Goal: Task Accomplishment & Management: Manage account settings

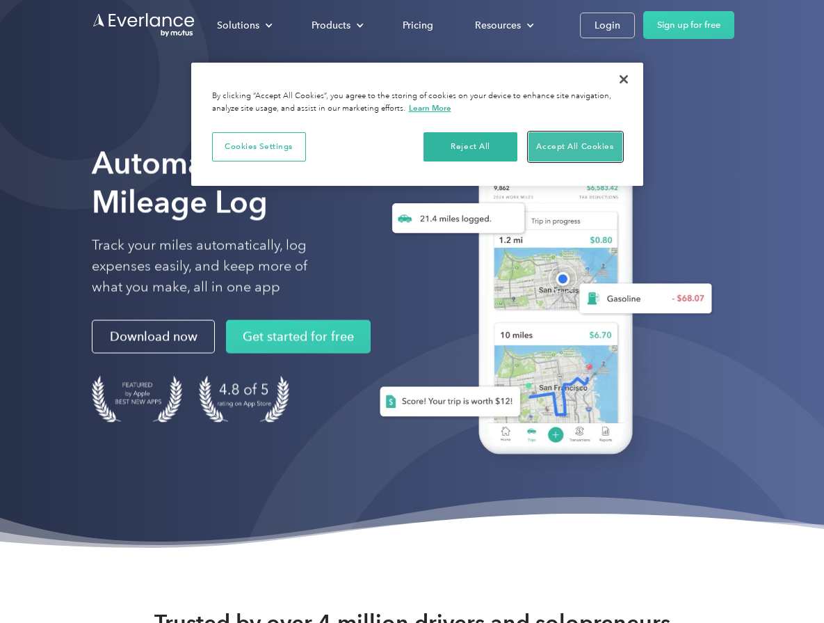
click at [585, 143] on button "Accept All Cookies" at bounding box center [576, 146] width 94 height 29
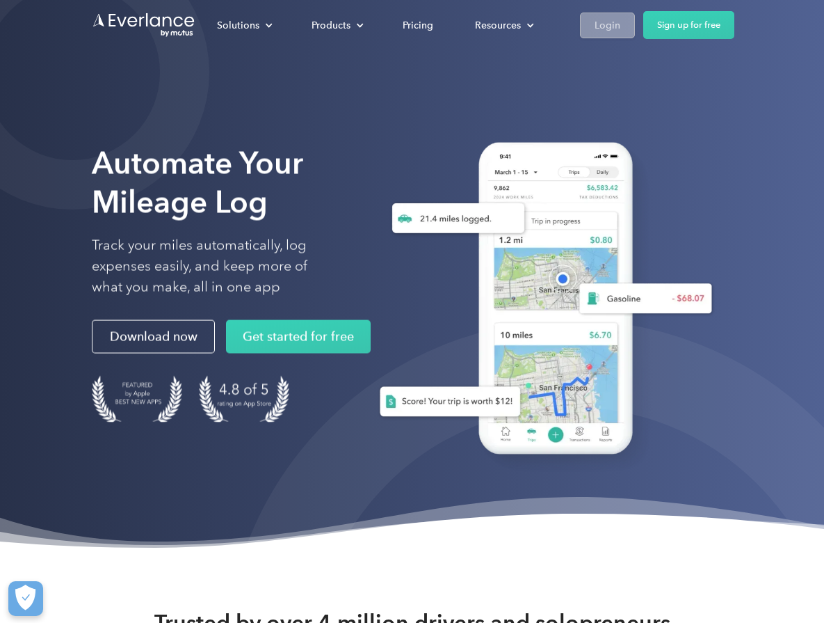
click at [607, 17] on div "Login" at bounding box center [608, 25] width 26 height 17
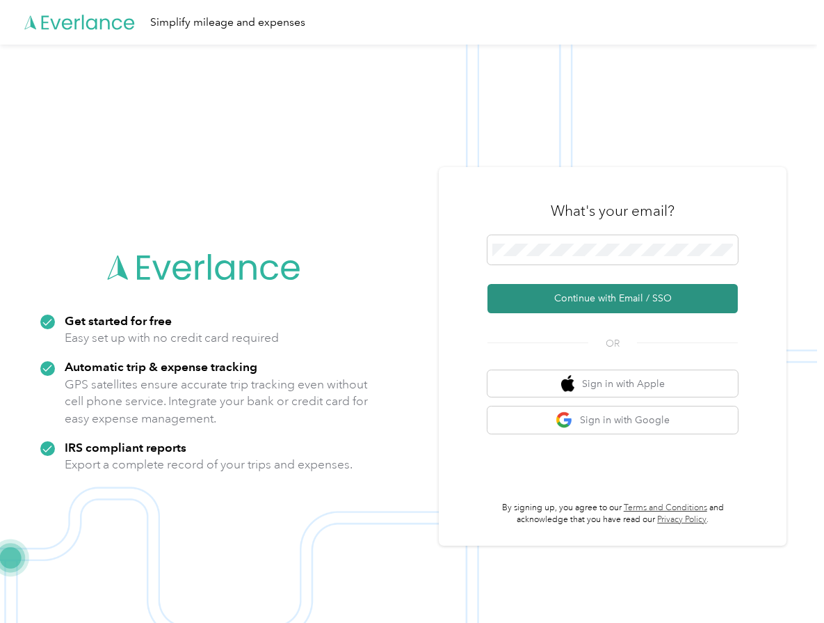
click at [595, 298] on button "Continue with Email / SSO" at bounding box center [613, 298] width 250 height 29
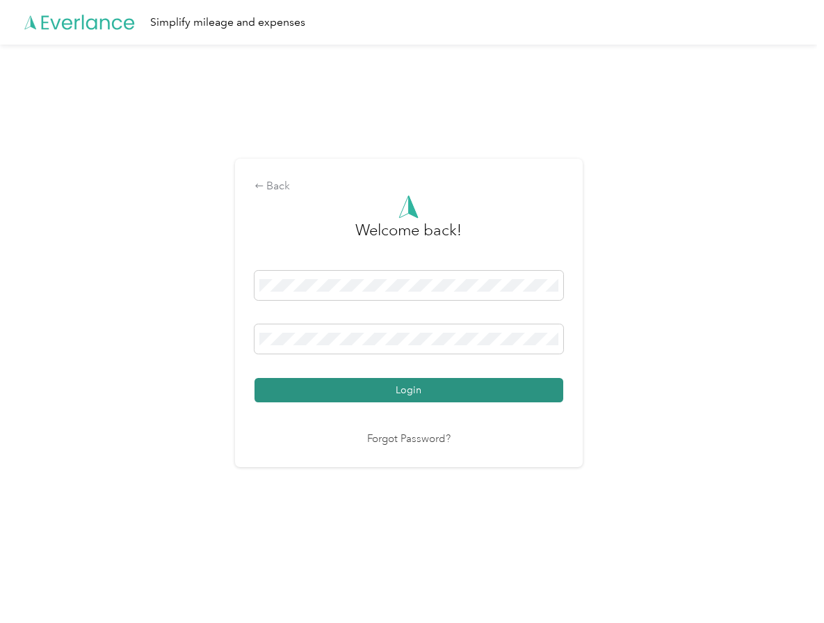
click at [411, 390] on button "Login" at bounding box center [409, 390] width 309 height 24
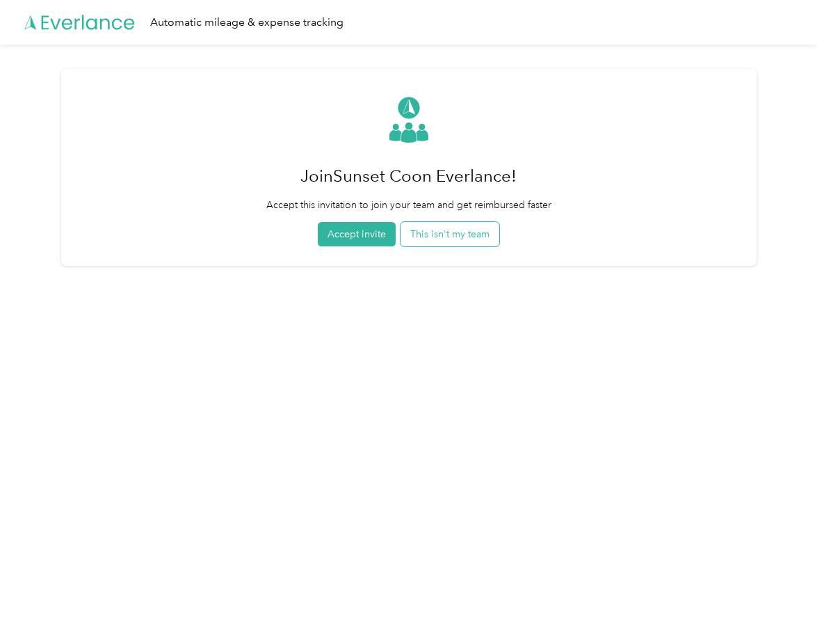
click at [456, 237] on button "This isn't my team" at bounding box center [450, 234] width 99 height 24
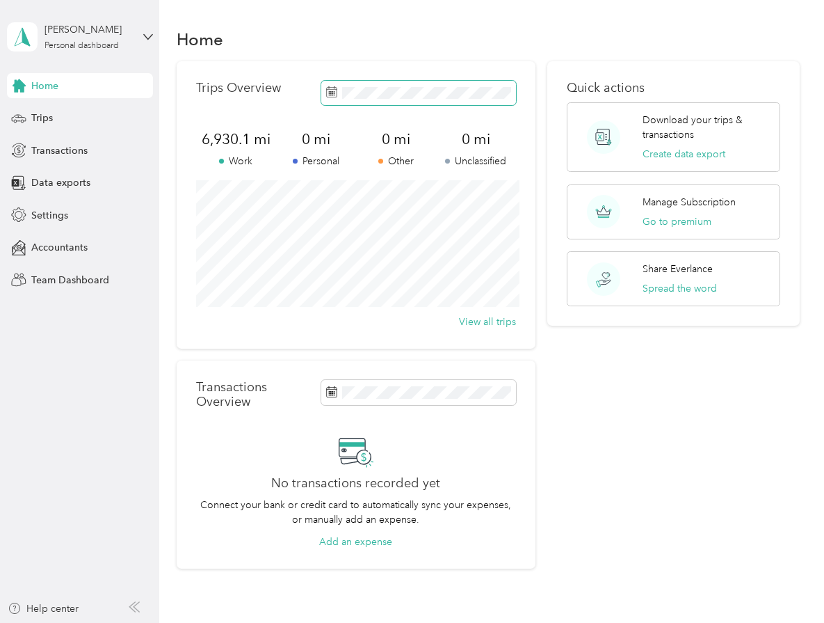
scroll to position [3, 0]
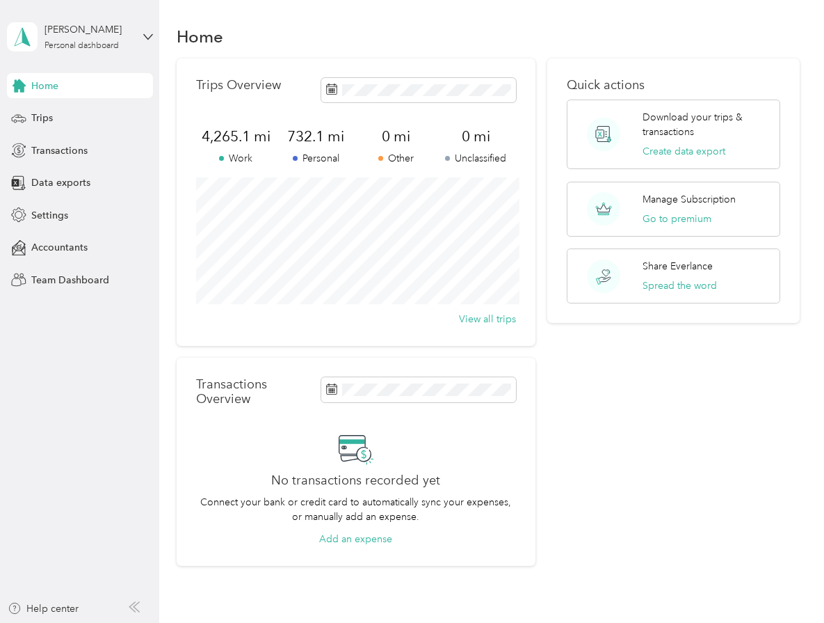
click at [244, 340] on div "Trips Overview 4,265.1 mi Work 732.1 mi Personal 0 mi Other 0 mi Unclassified V…" at bounding box center [356, 201] width 359 height 287
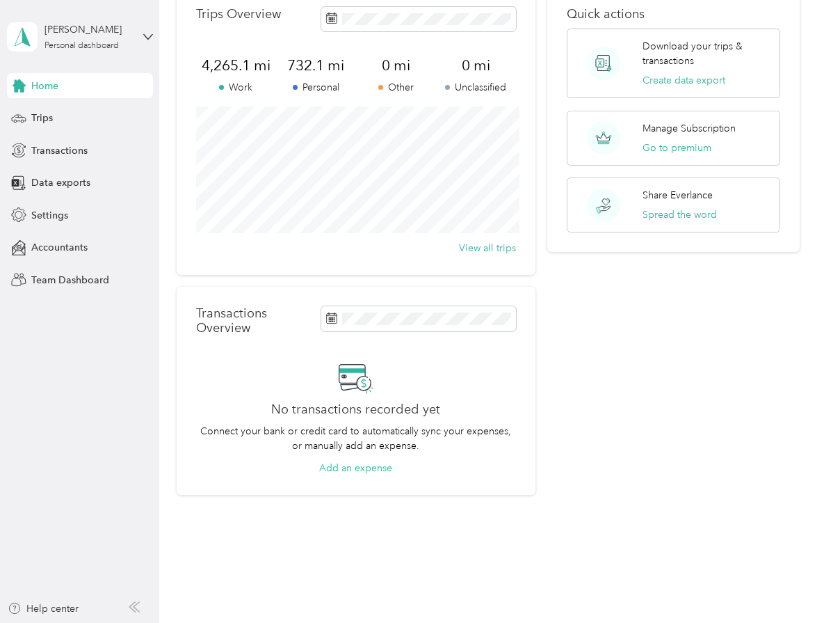
scroll to position [75, 0]
click at [477, 250] on button "View all trips" at bounding box center [487, 246] width 57 height 15
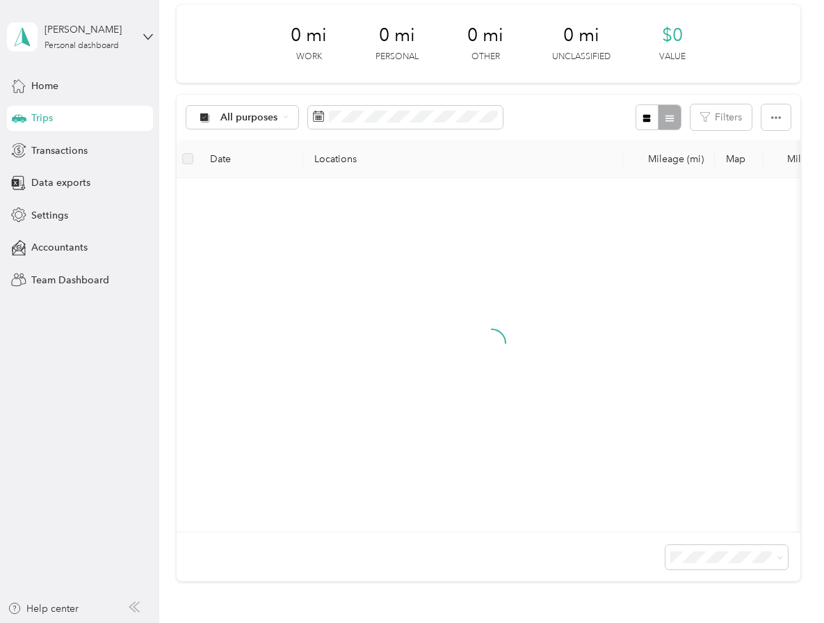
scroll to position [75, 0]
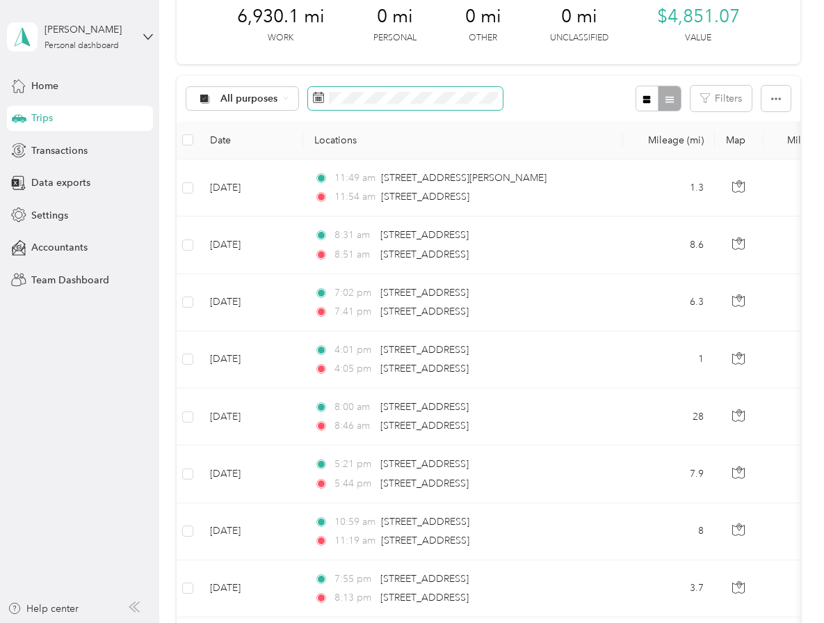
click at [426, 90] on span at bounding box center [405, 99] width 195 height 24
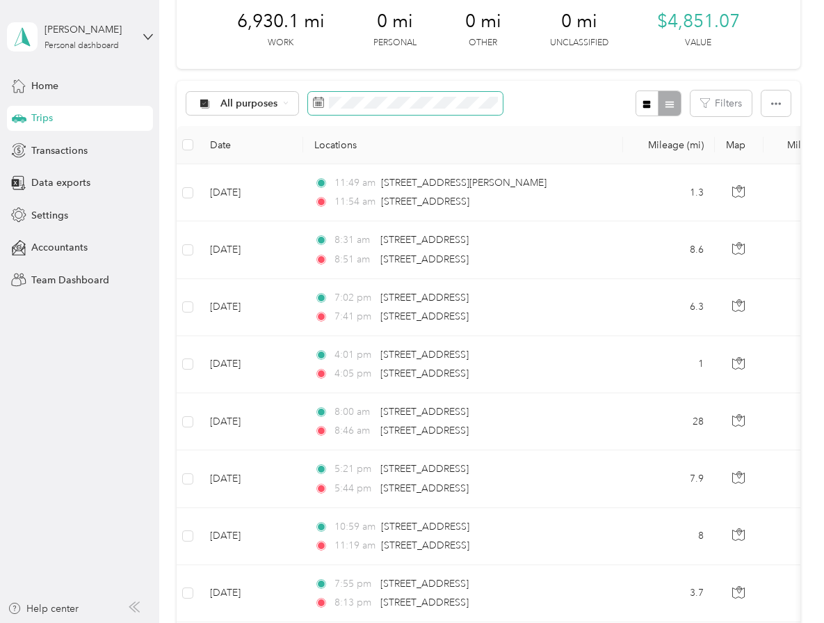
click at [422, 94] on span at bounding box center [405, 104] width 195 height 24
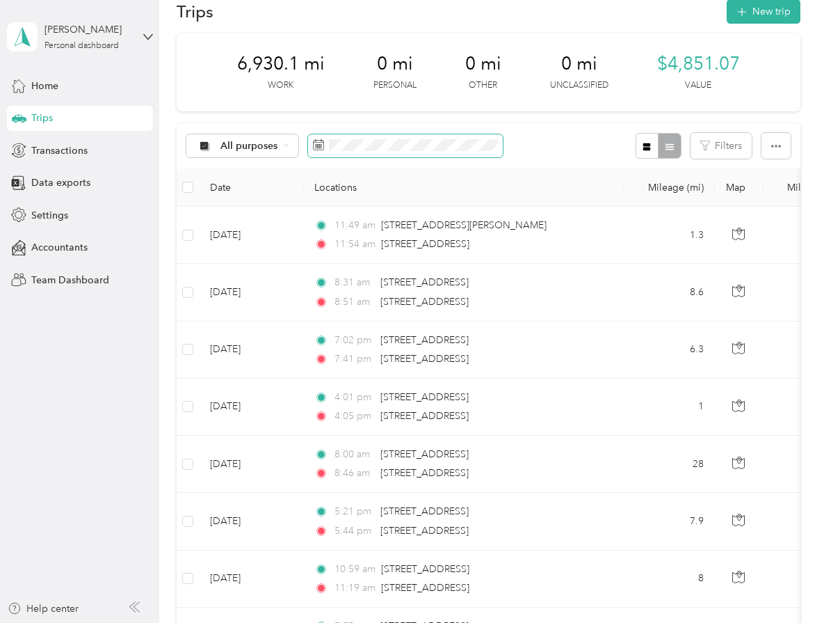
scroll to position [20, 0]
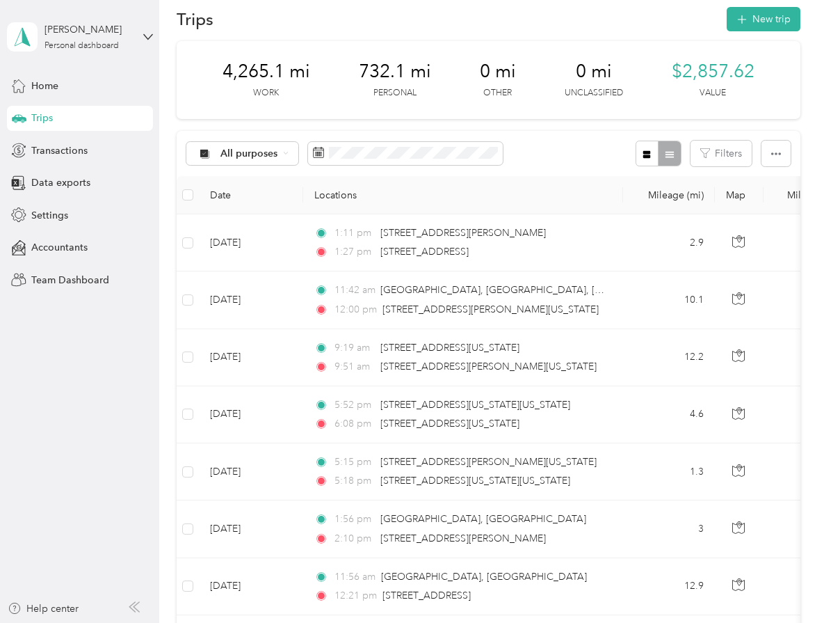
click at [536, 138] on div "All purposes Filters" at bounding box center [489, 153] width 624 height 45
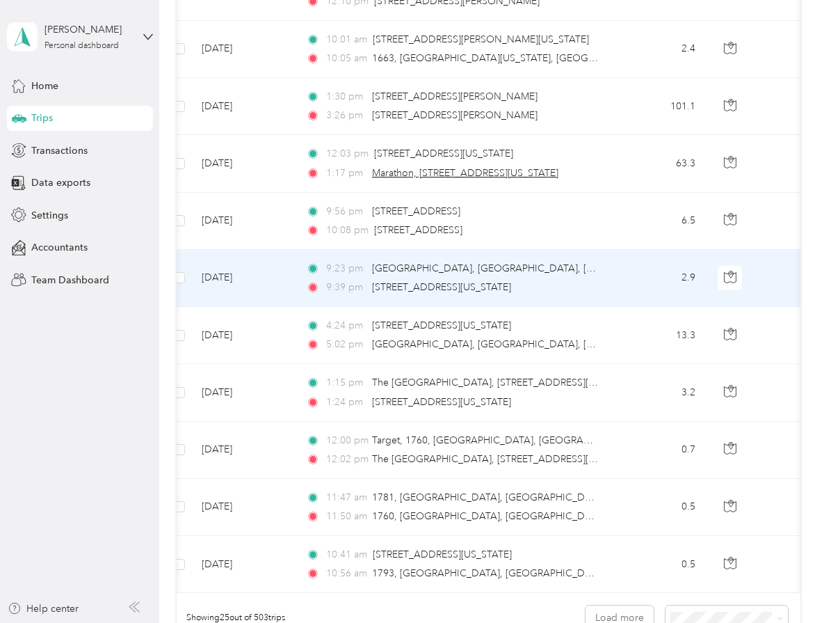
scroll to position [1283, 0]
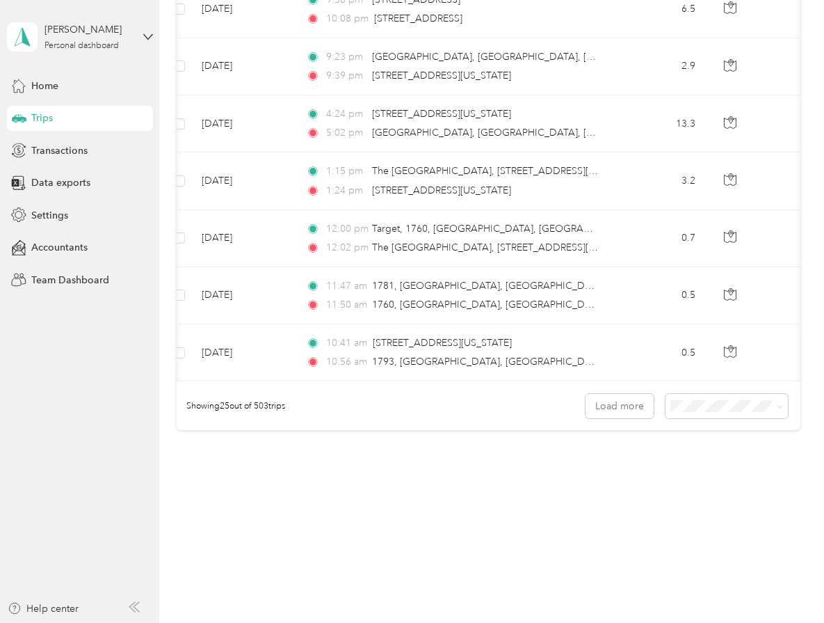
click at [696, 472] on div "100 per load" at bounding box center [733, 479] width 103 height 15
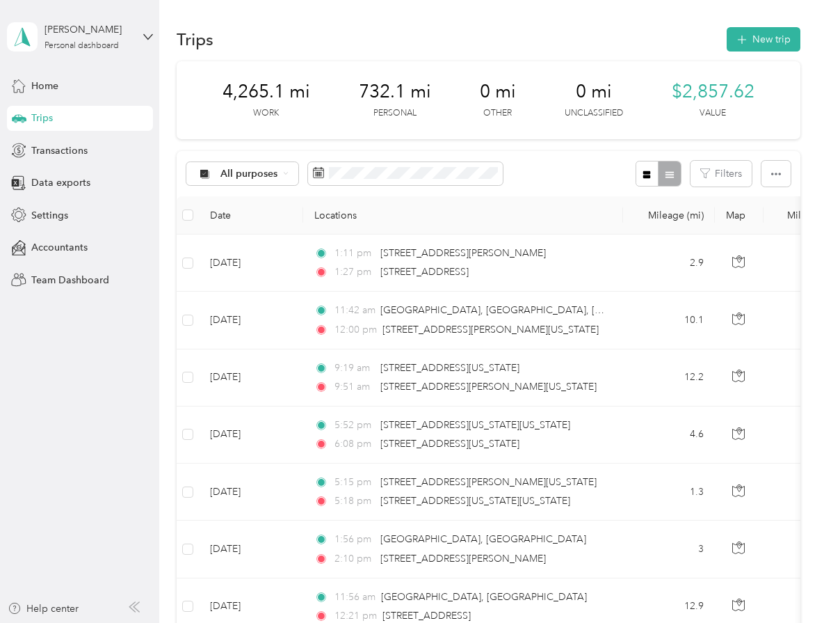
click at [230, 216] on th "Date" at bounding box center [251, 215] width 104 height 38
click at [221, 211] on th "Date" at bounding box center [251, 215] width 104 height 38
click at [227, 213] on th "Date" at bounding box center [251, 215] width 104 height 38
click at [680, 180] on div at bounding box center [658, 174] width 45 height 26
click at [721, 177] on button "Filters" at bounding box center [721, 174] width 61 height 26
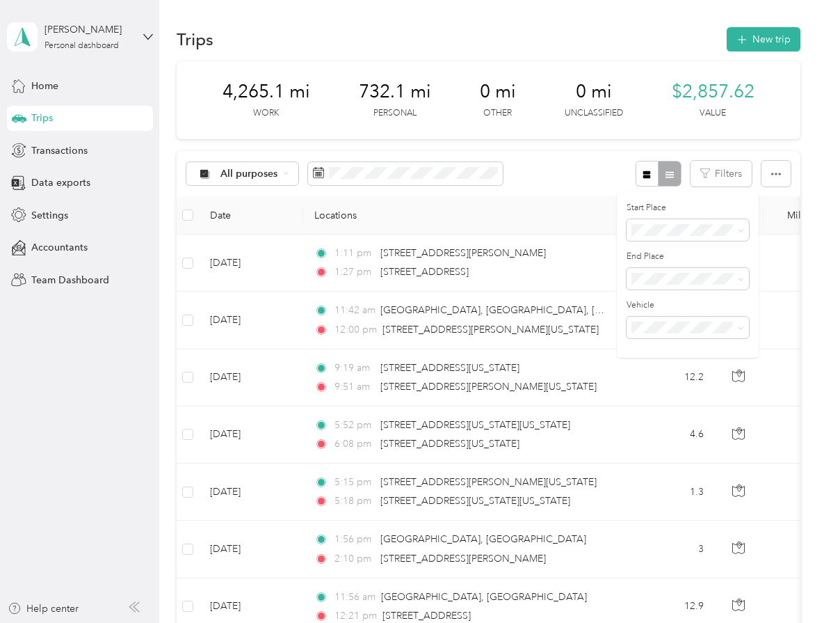
click at [594, 176] on div "All purposes Filters" at bounding box center [489, 173] width 624 height 45
click at [779, 173] on icon "button" at bounding box center [776, 174] width 10 height 3
click at [557, 166] on div "All purposes Filters" at bounding box center [489, 173] width 624 height 45
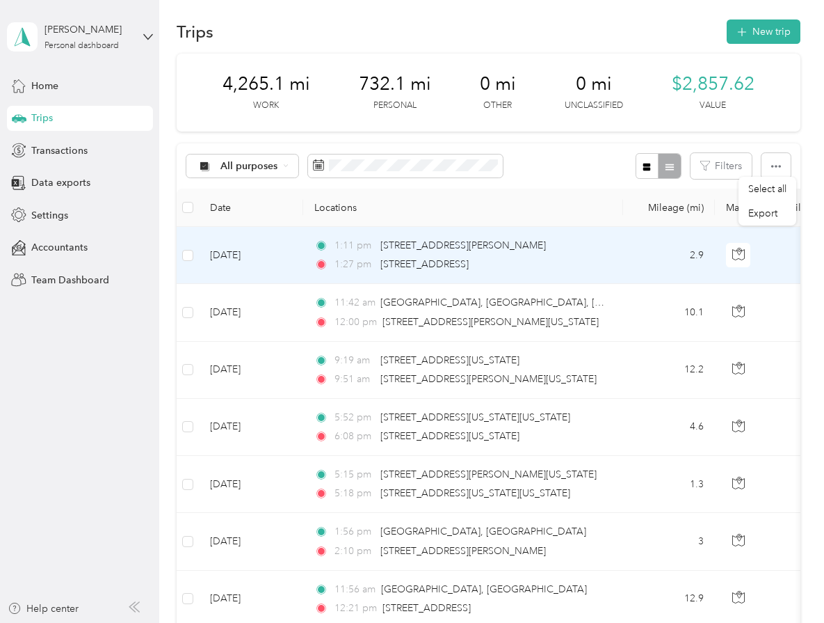
scroll to position [9, 0]
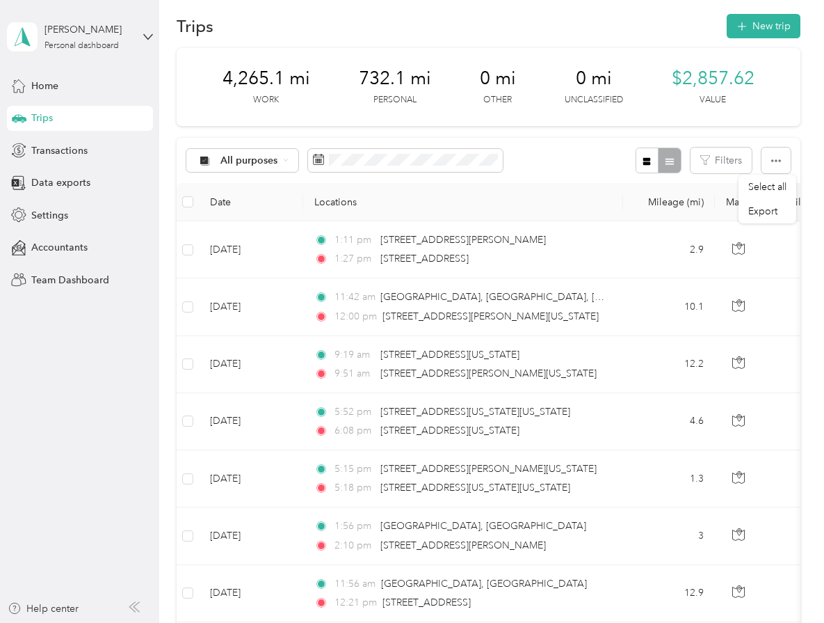
click at [390, 80] on span "732.1 mi" at bounding box center [395, 78] width 72 height 22
click at [728, 158] on button "Filters" at bounding box center [721, 160] width 61 height 26
click at [787, 151] on button "button" at bounding box center [776, 160] width 29 height 26
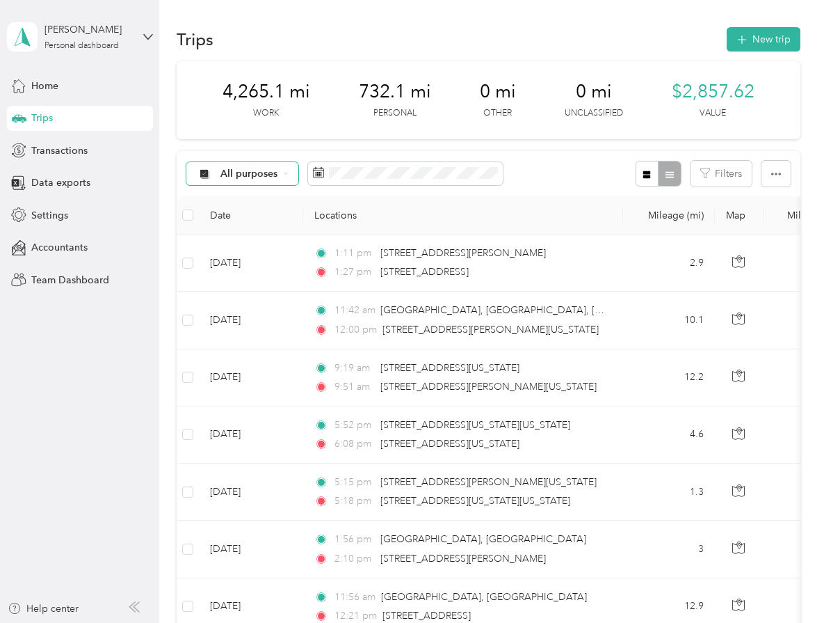
click at [246, 175] on span "All purposes" at bounding box center [250, 174] width 58 height 10
click at [235, 270] on span "Personal" at bounding box center [259, 270] width 77 height 15
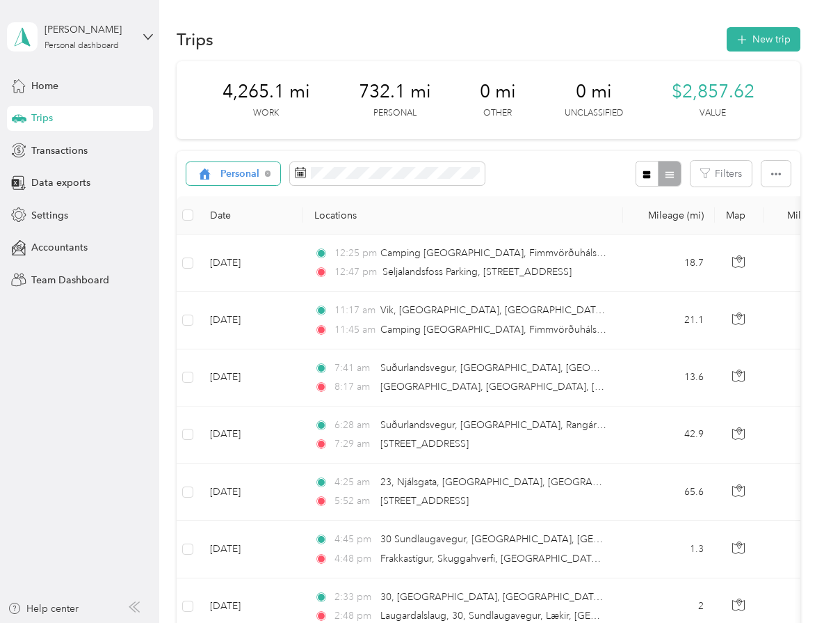
click at [241, 164] on div "Personal" at bounding box center [233, 174] width 95 height 24
click at [242, 214] on li "Unclassified" at bounding box center [247, 223] width 122 height 24
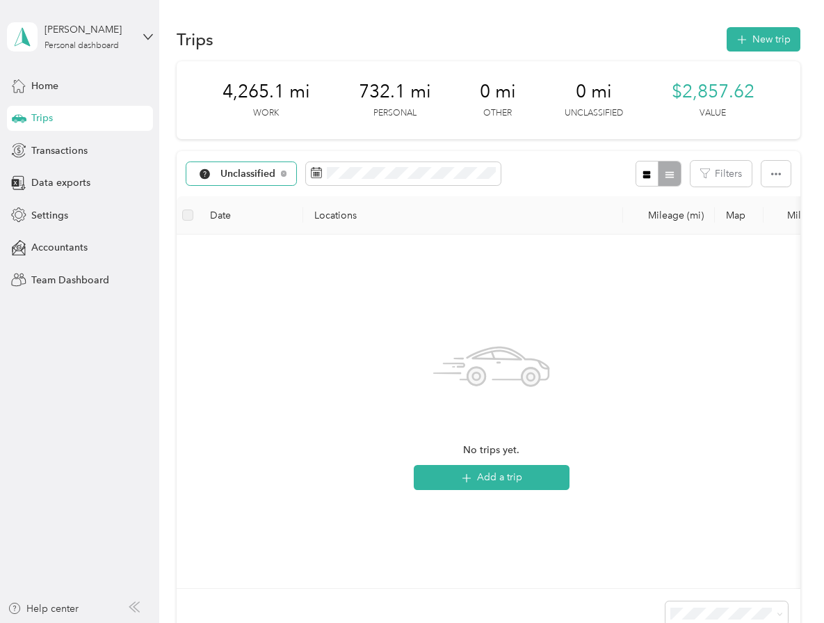
click at [242, 175] on span "Unclassified" at bounding box center [249, 174] width 56 height 10
click at [246, 295] on span "Interior Designer" at bounding box center [259, 296] width 77 height 15
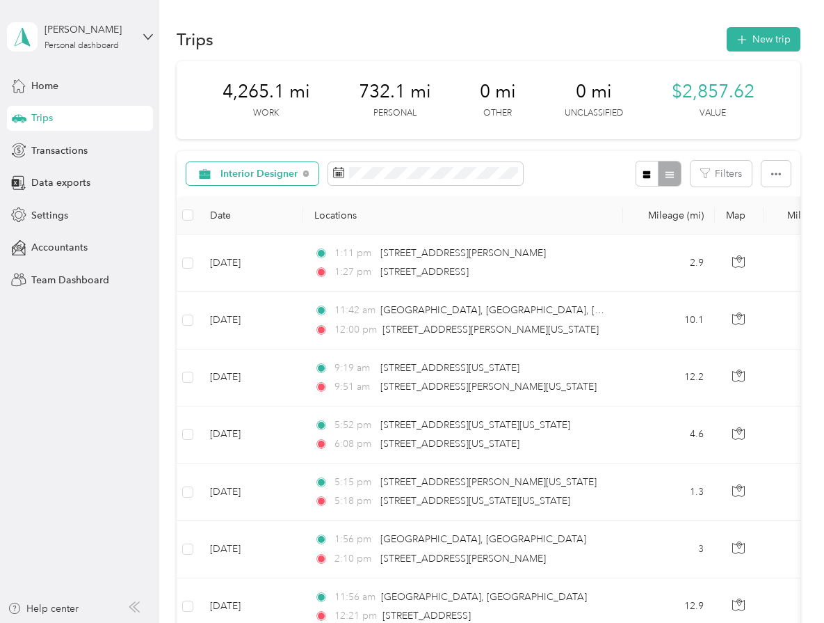
click at [241, 174] on span "Interior Designer" at bounding box center [260, 174] width 78 height 10
click at [249, 237] on li "Work" at bounding box center [255, 247] width 138 height 24
click at [234, 179] on div "Work" at bounding box center [226, 174] width 80 height 24
click at [97, 339] on aside "[PERSON_NAME] Personal dashboard Home Trips Transactions Data exports Settings …" at bounding box center [79, 311] width 159 height 623
click at [125, 40] on div "[PERSON_NAME] Personal dashboard" at bounding box center [88, 36] width 87 height 28
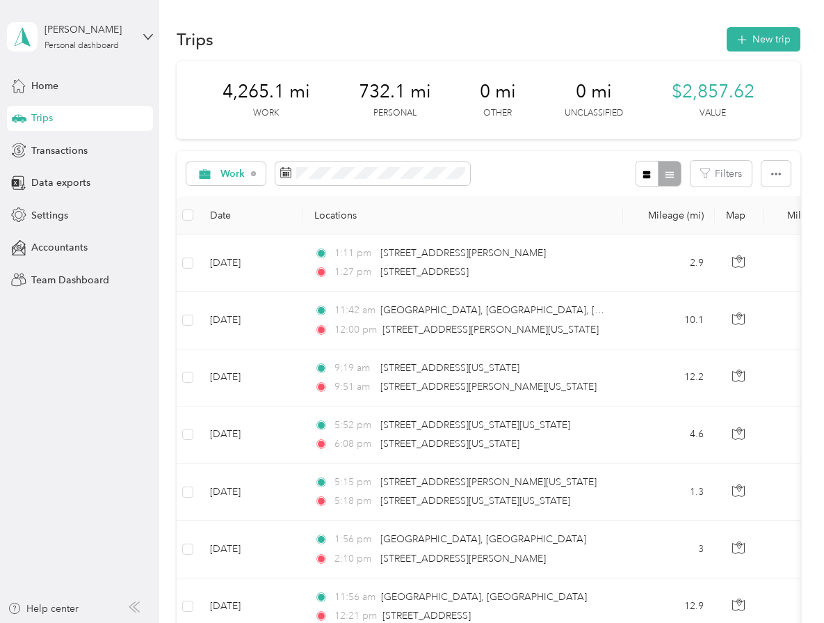
click at [292, 31] on div "Trips New trip" at bounding box center [489, 38] width 624 height 29
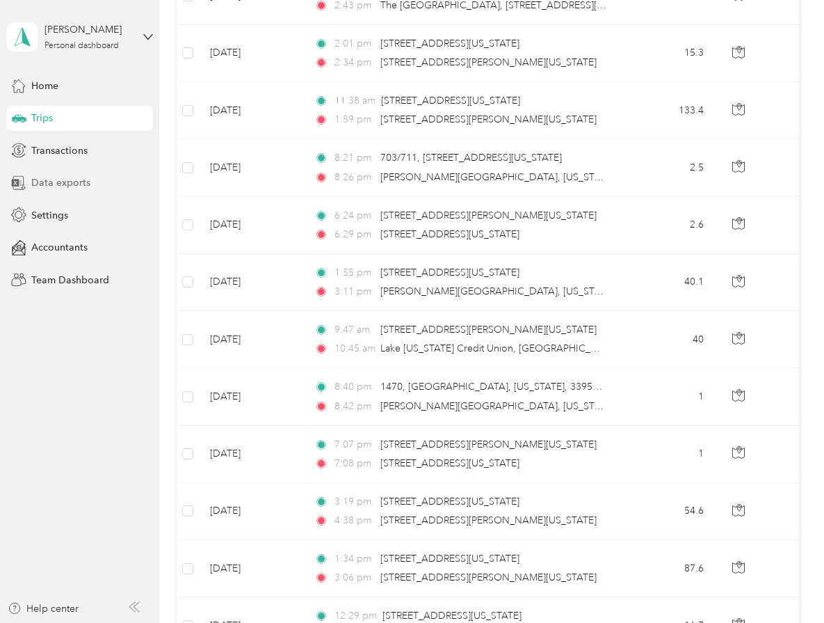
scroll to position [3791, 0]
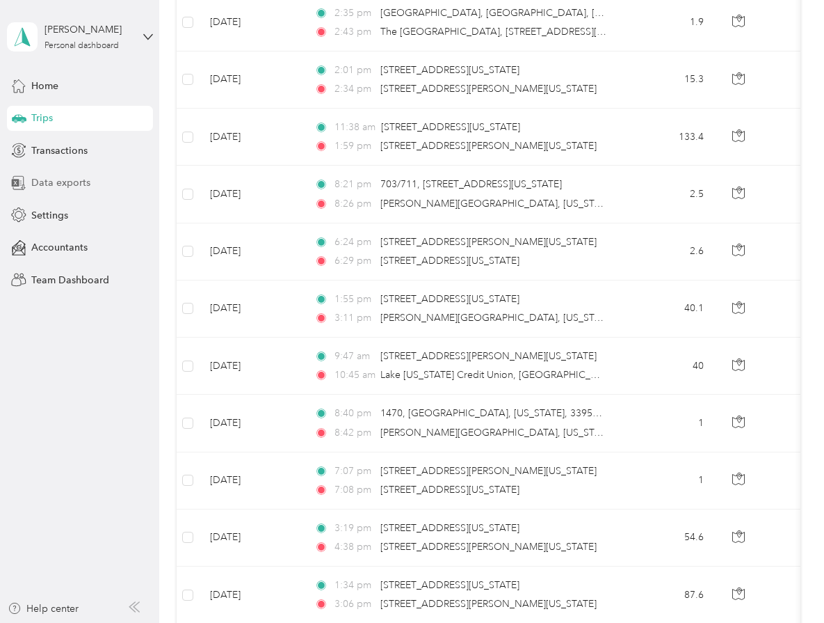
click at [86, 187] on span "Data exports" at bounding box center [60, 182] width 59 height 15
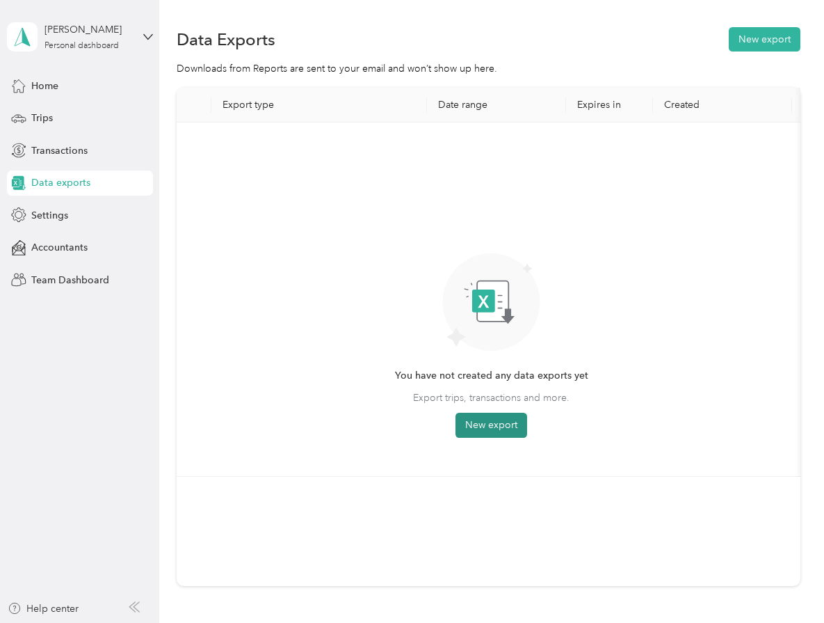
click at [483, 434] on button "New export" at bounding box center [492, 425] width 72 height 25
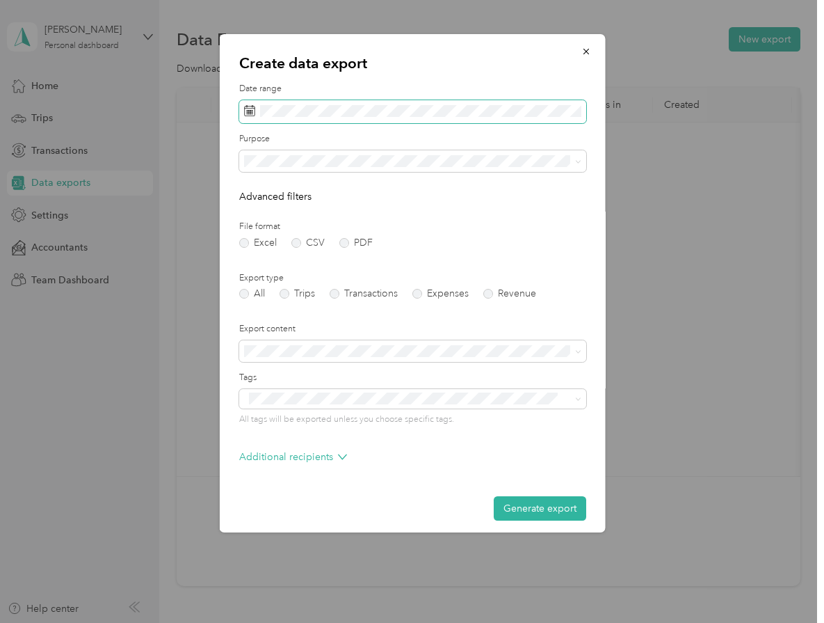
click at [310, 120] on span at bounding box center [412, 112] width 347 height 24
click at [313, 118] on span at bounding box center [412, 112] width 347 height 24
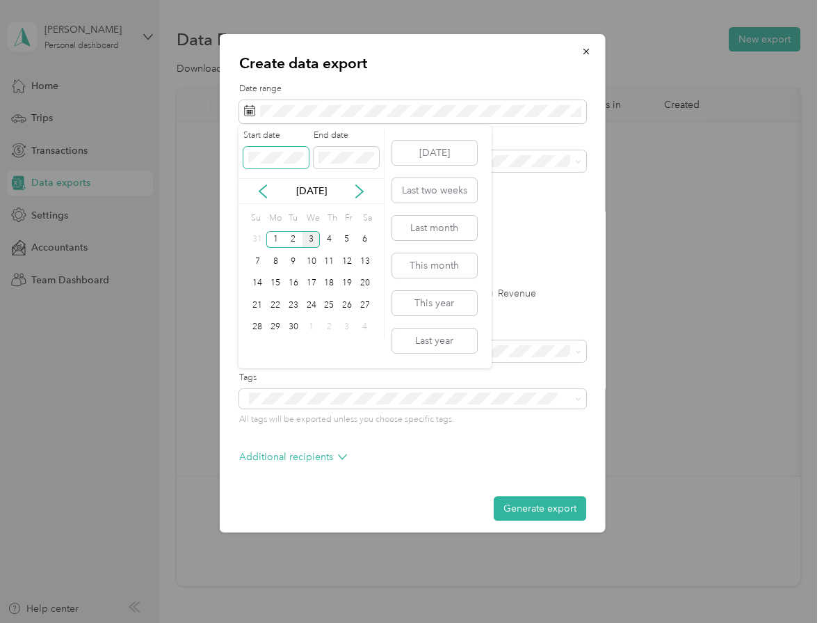
click at [244, 156] on span at bounding box center [275, 158] width 65 height 22
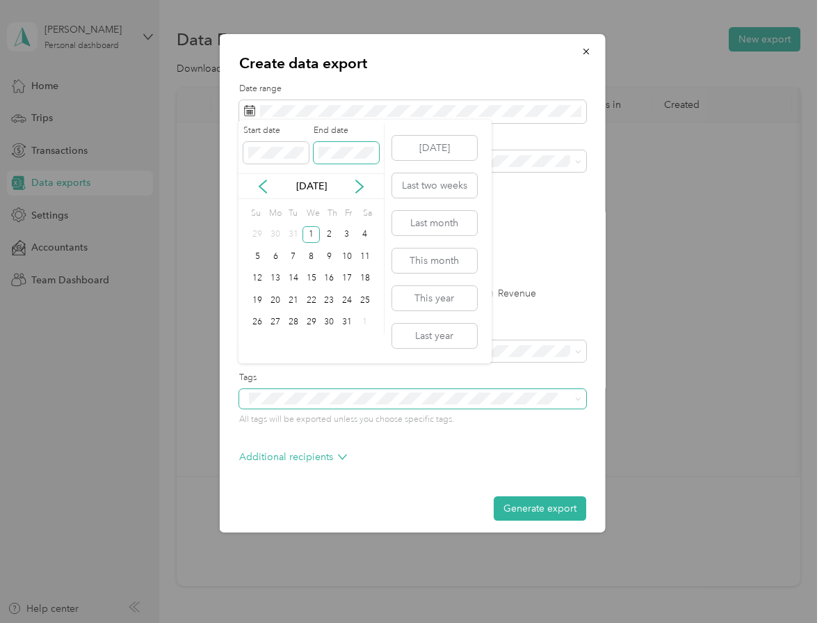
scroll to position [8, 0]
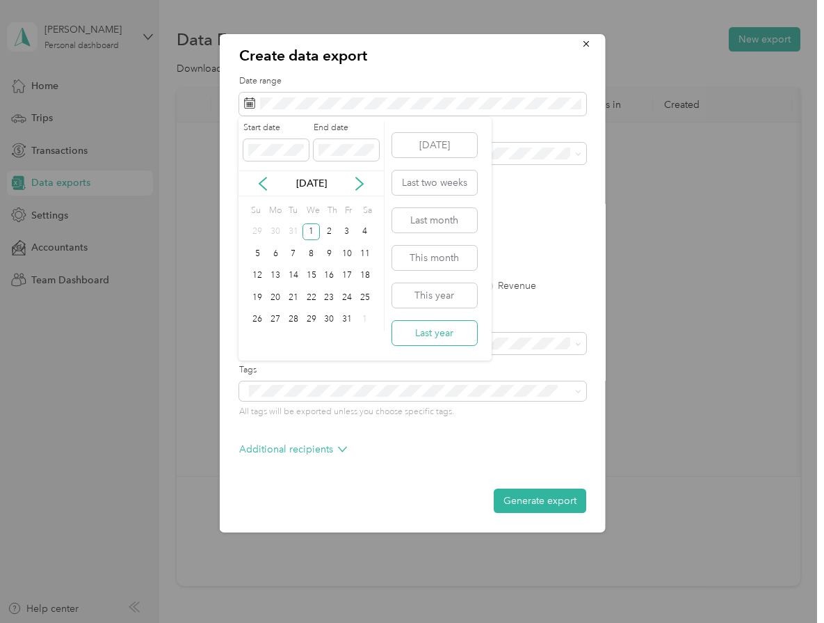
click at [435, 337] on button "Last year" at bounding box center [434, 333] width 85 height 24
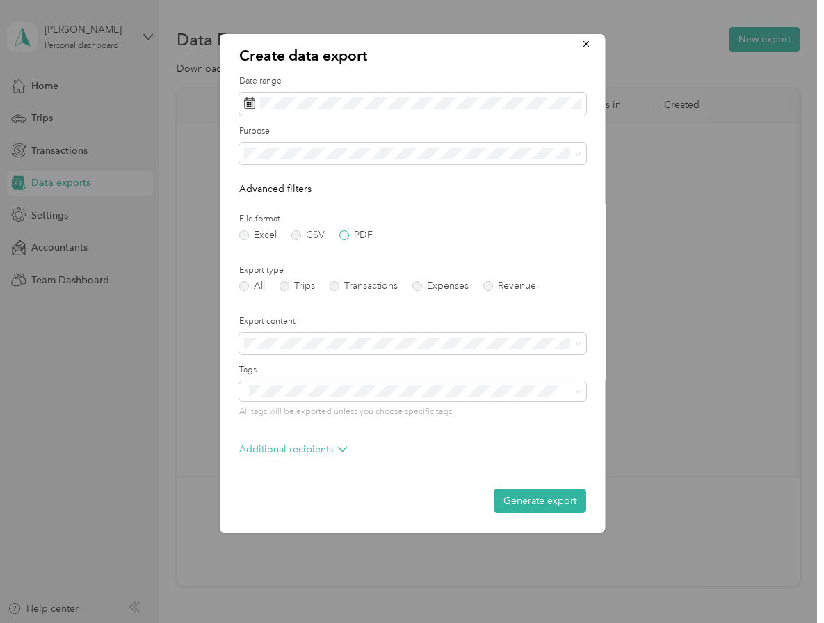
click at [346, 234] on label "PDF" at bounding box center [355, 235] width 33 height 10
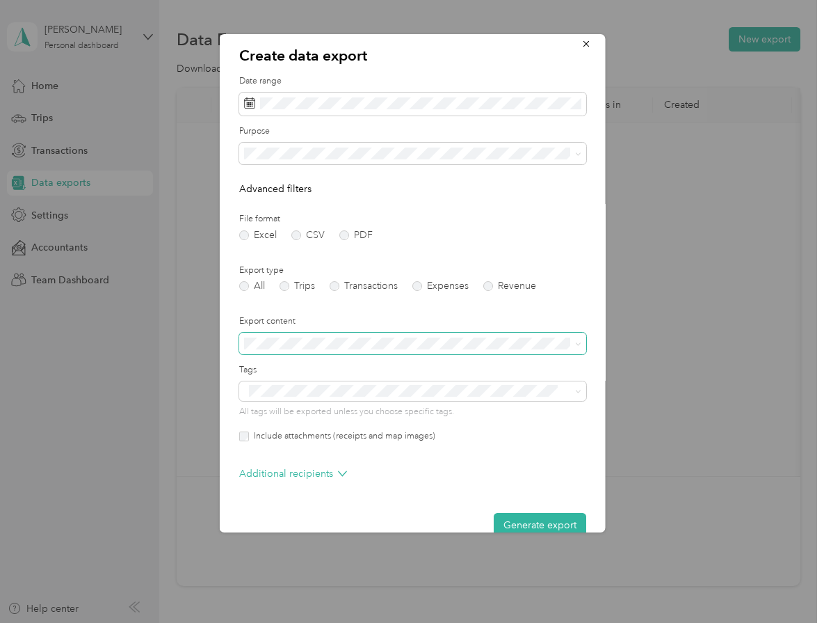
click at [365, 351] on span at bounding box center [412, 344] width 347 height 22
click at [310, 370] on span "Summary only" at bounding box center [279, 368] width 63 height 12
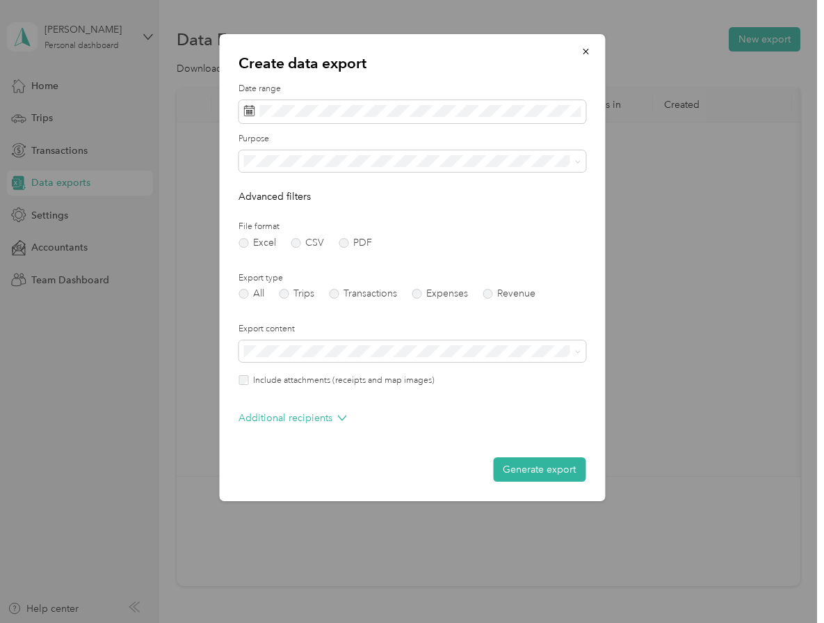
scroll to position [0, 0]
click at [540, 470] on button "Generate export" at bounding box center [539, 469] width 93 height 24
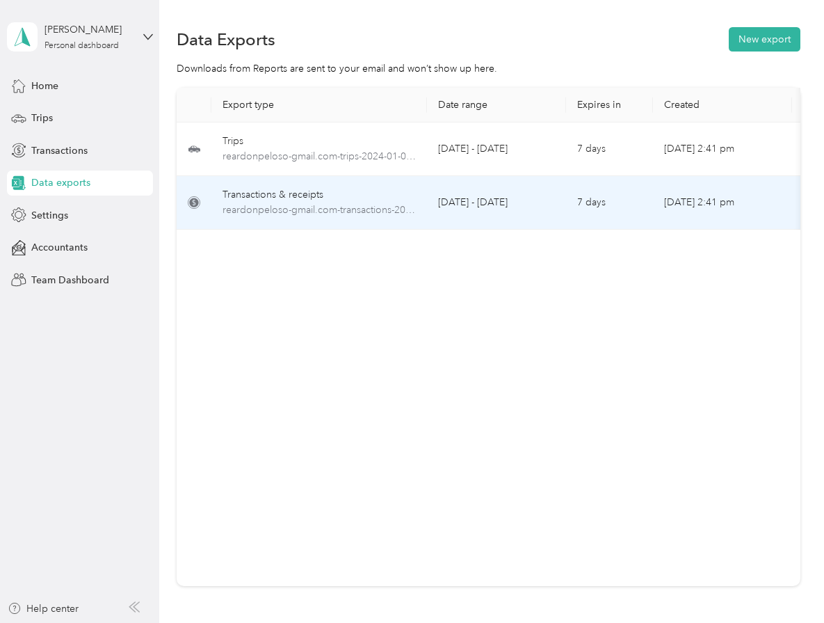
click at [307, 188] on div "Transactions & receipts" at bounding box center [319, 194] width 193 height 15
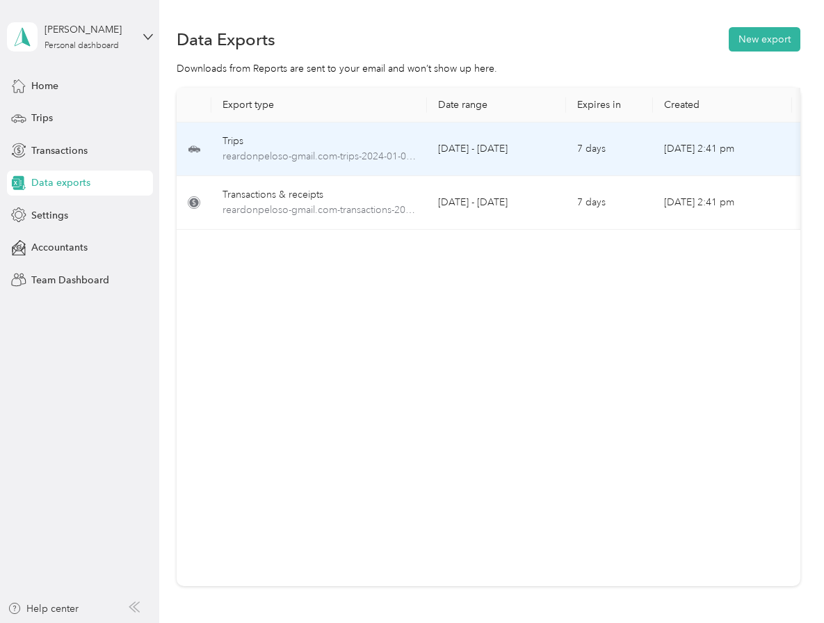
click at [306, 136] on div "Trips" at bounding box center [319, 141] width 193 height 15
click at [366, 155] on span "reardonpeloso-gmail.com-trips-2024-01-01-2024-12-31.pdf" at bounding box center [319, 156] width 193 height 15
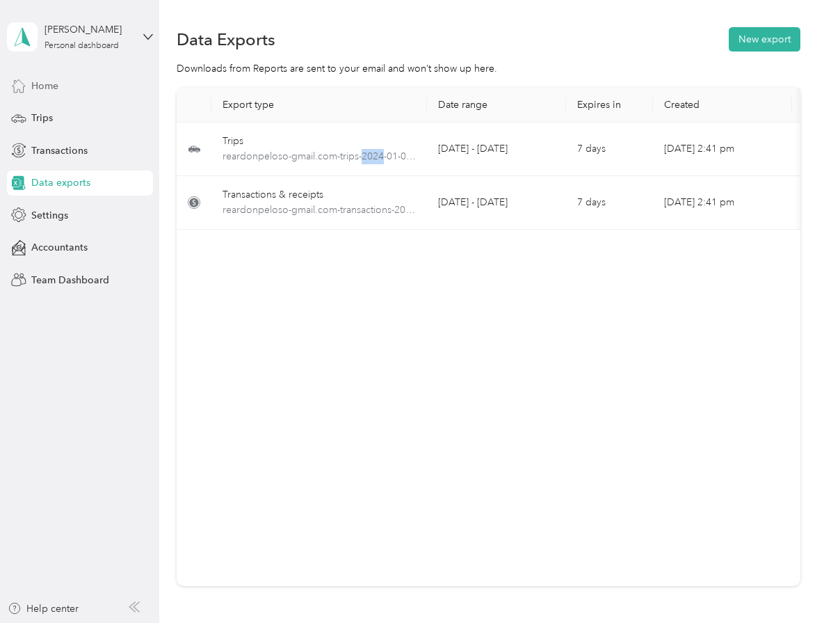
click at [48, 86] on span "Home" at bounding box center [44, 86] width 27 height 15
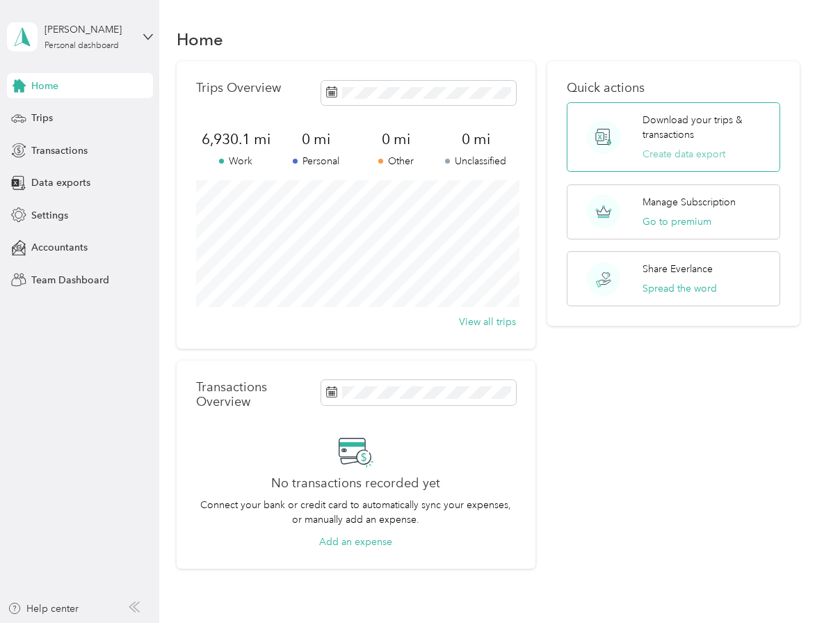
click at [678, 156] on button "Create data export" at bounding box center [684, 154] width 83 height 15
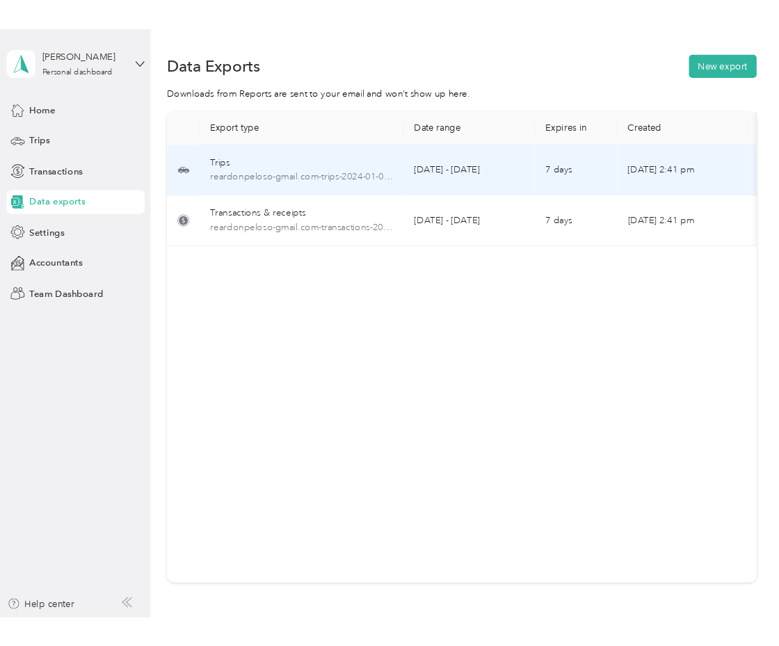
scroll to position [1, 0]
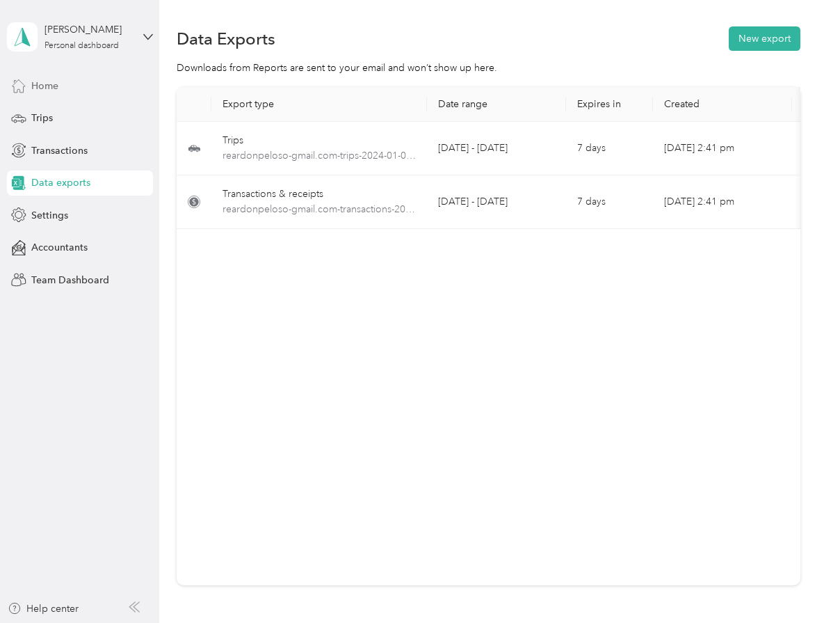
click at [55, 95] on div "Home" at bounding box center [80, 85] width 146 height 25
